Goal: Task Accomplishment & Management: Use online tool/utility

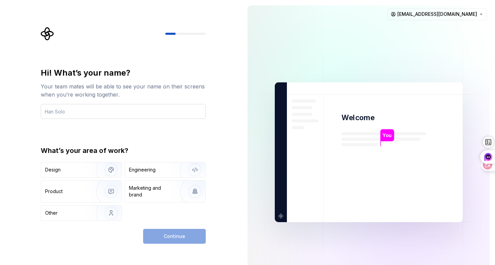
click at [104, 112] on input "text" at bounding box center [123, 111] width 165 height 15
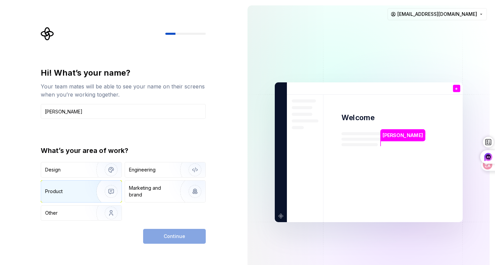
type input "eric"
click at [90, 193] on img "button" at bounding box center [106, 191] width 43 height 45
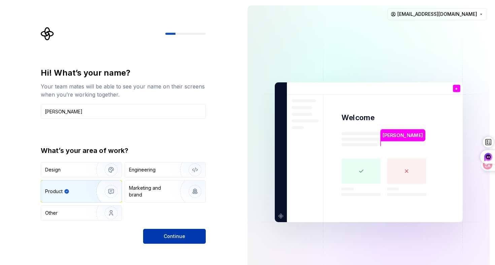
click at [174, 236] on span "Continue" at bounding box center [175, 236] width 22 height 7
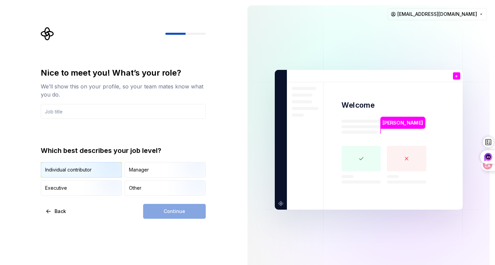
click at [81, 175] on div "Individual contributor" at bounding box center [81, 169] width 81 height 15
click at [102, 113] on input "text" at bounding box center [123, 111] width 165 height 15
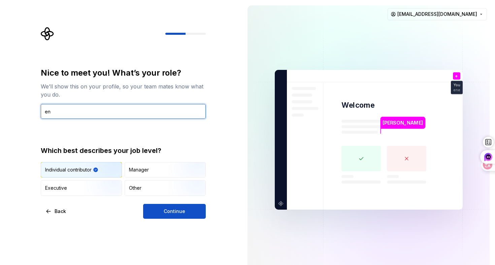
type input "e"
type input "manage"
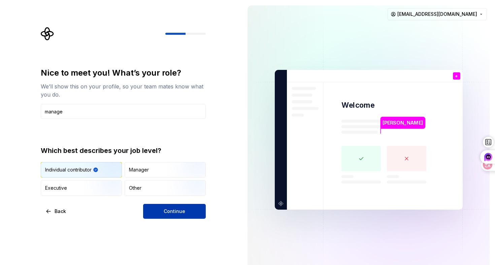
click at [170, 216] on button "Continue" at bounding box center [174, 211] width 63 height 15
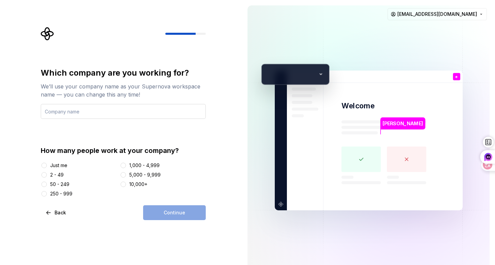
click at [100, 110] on input "text" at bounding box center [123, 111] width 165 height 15
type input "null"
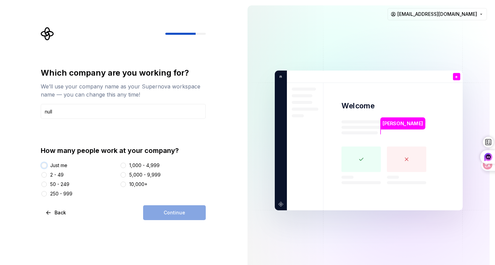
click at [44, 165] on button "Just me" at bounding box center [43, 164] width 5 height 5
click at [174, 215] on span "Continue" at bounding box center [175, 212] width 22 height 7
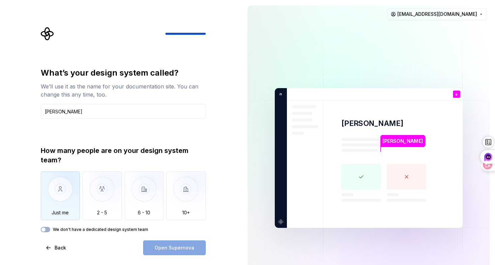
type input "eric_work"
click at [65, 196] on img "button" at bounding box center [60, 193] width 39 height 45
click at [164, 244] on span "Open Supernova" at bounding box center [175, 247] width 40 height 7
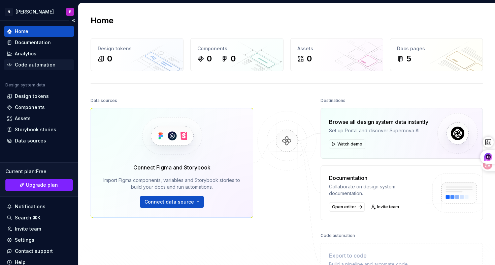
click at [29, 65] on div "Code automation" at bounding box center [35, 64] width 41 height 7
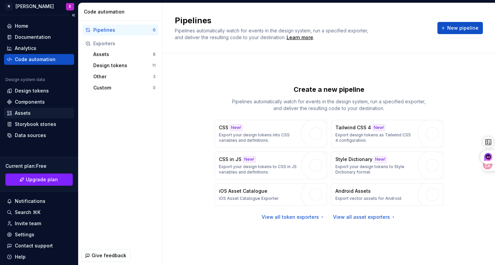
scroll to position [26, 0]
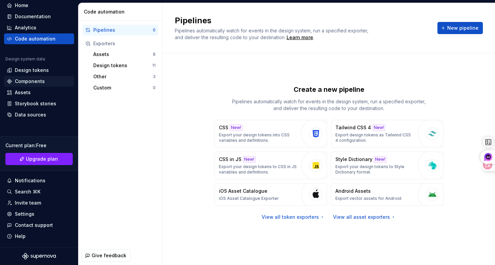
click at [28, 85] on div "Components" at bounding box center [39, 81] width 70 height 11
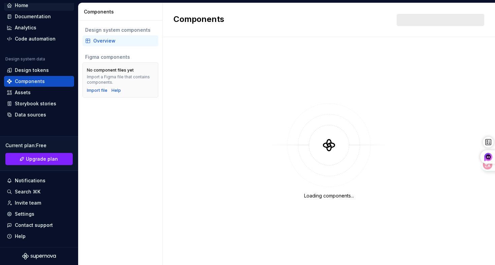
click at [24, 4] on div "Home" at bounding box center [21, 5] width 13 height 7
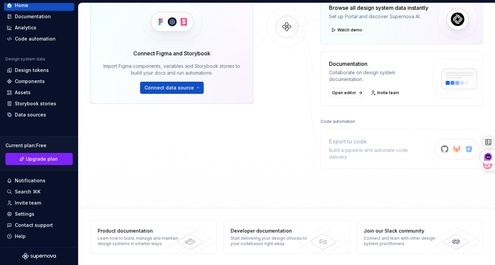
scroll to position [115, 0]
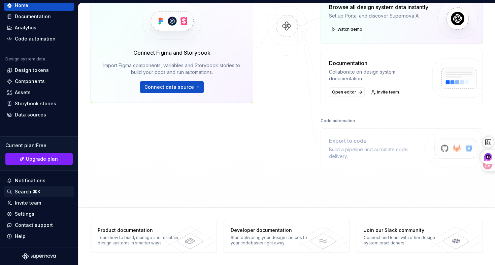
click at [29, 190] on div "Search ⌘K" at bounding box center [28, 191] width 26 height 7
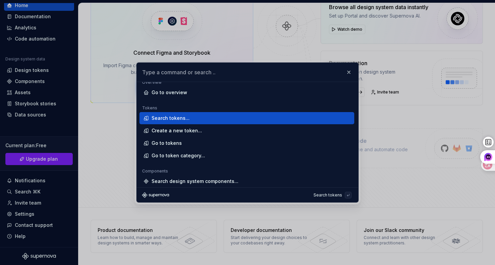
scroll to position [5, 0]
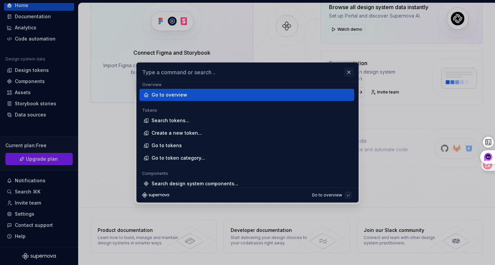
click at [350, 71] on button "button" at bounding box center [348, 71] width 9 height 9
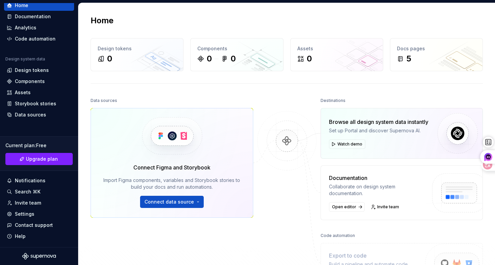
scroll to position [0, 0]
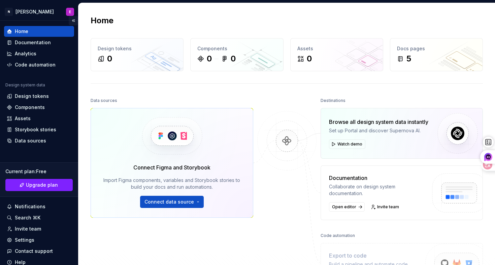
click at [73, 20] on button "Collapse sidebar" at bounding box center [73, 20] width 9 height 9
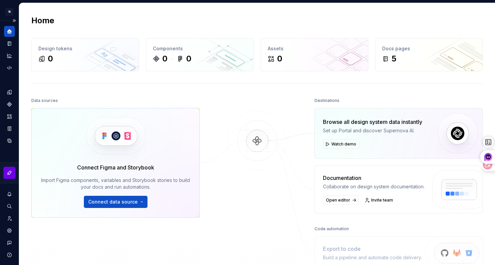
click at [8, 177] on link at bounding box center [9, 172] width 12 height 12
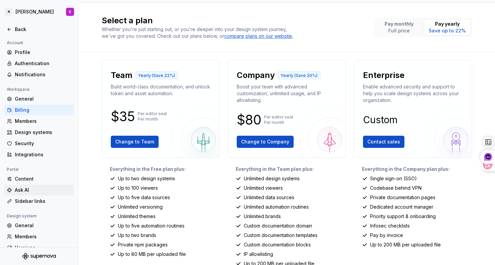
click at [25, 188] on div "Ask AI" at bounding box center [43, 189] width 57 height 7
click at [21, 191] on div "Ask AI" at bounding box center [43, 189] width 57 height 7
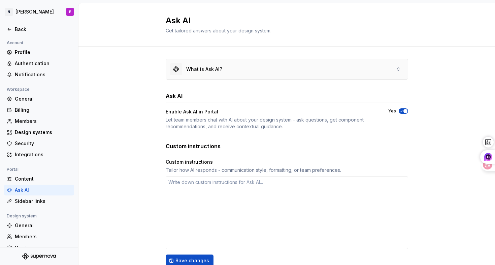
click at [231, 69] on div "What is Ask AI?" at bounding box center [287, 69] width 242 height 20
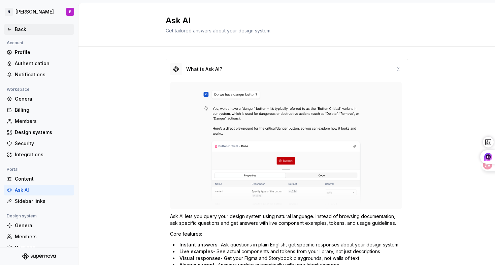
click at [7, 25] on div "Back" at bounding box center [39, 29] width 70 height 11
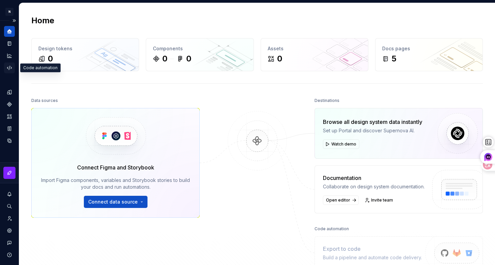
click at [9, 69] on icon "Code automation" at bounding box center [9, 68] width 6 height 6
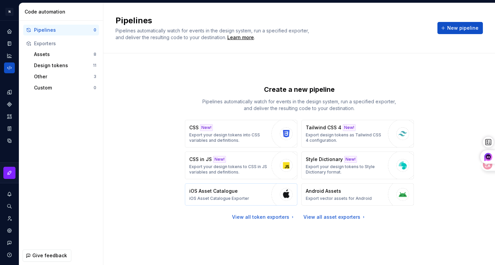
click at [245, 193] on div "iOS Asset Catalogue iOS Asset Catalogue Exporter" at bounding box center [219, 193] width 60 height 13
click at [245, 195] on p "iOS Asset Catalogue Exporter" at bounding box center [219, 197] width 60 height 5
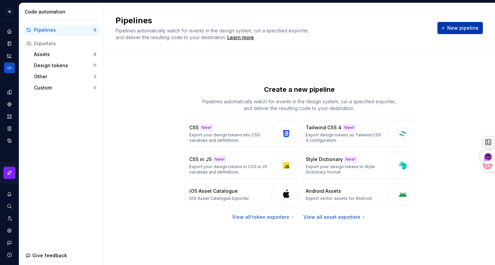
click at [458, 31] on span "New pipeline" at bounding box center [463, 28] width 31 height 7
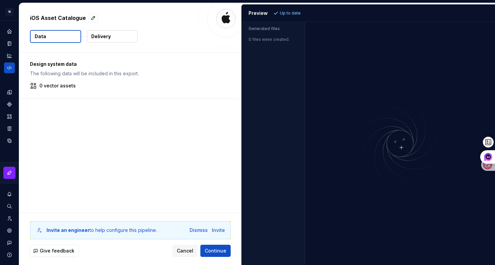
click at [399, 143] on img at bounding box center [400, 143] width 162 height 96
click at [10, 32] on icon "Home" at bounding box center [9, 31] width 4 height 4
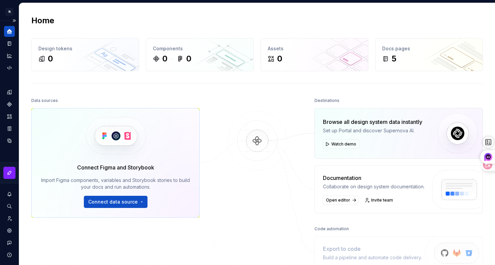
type textarea "*"
